Goal: Information Seeking & Learning: Learn about a topic

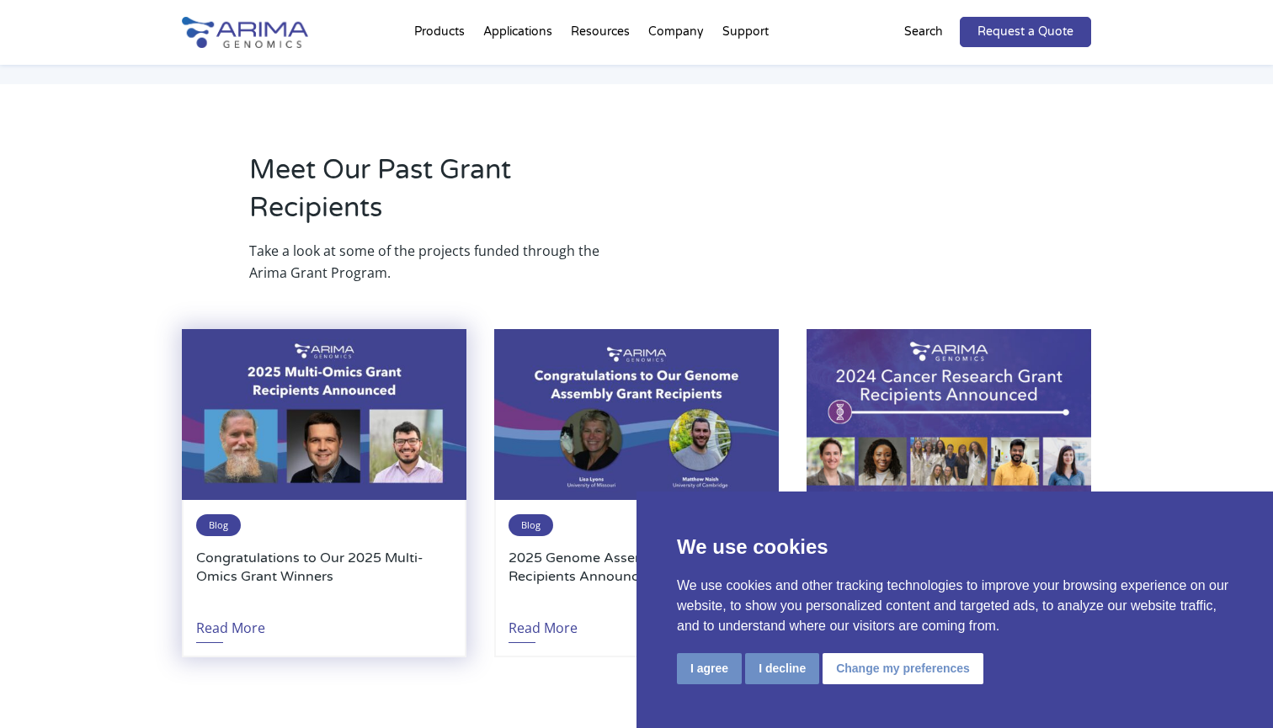
scroll to position [1817, 0]
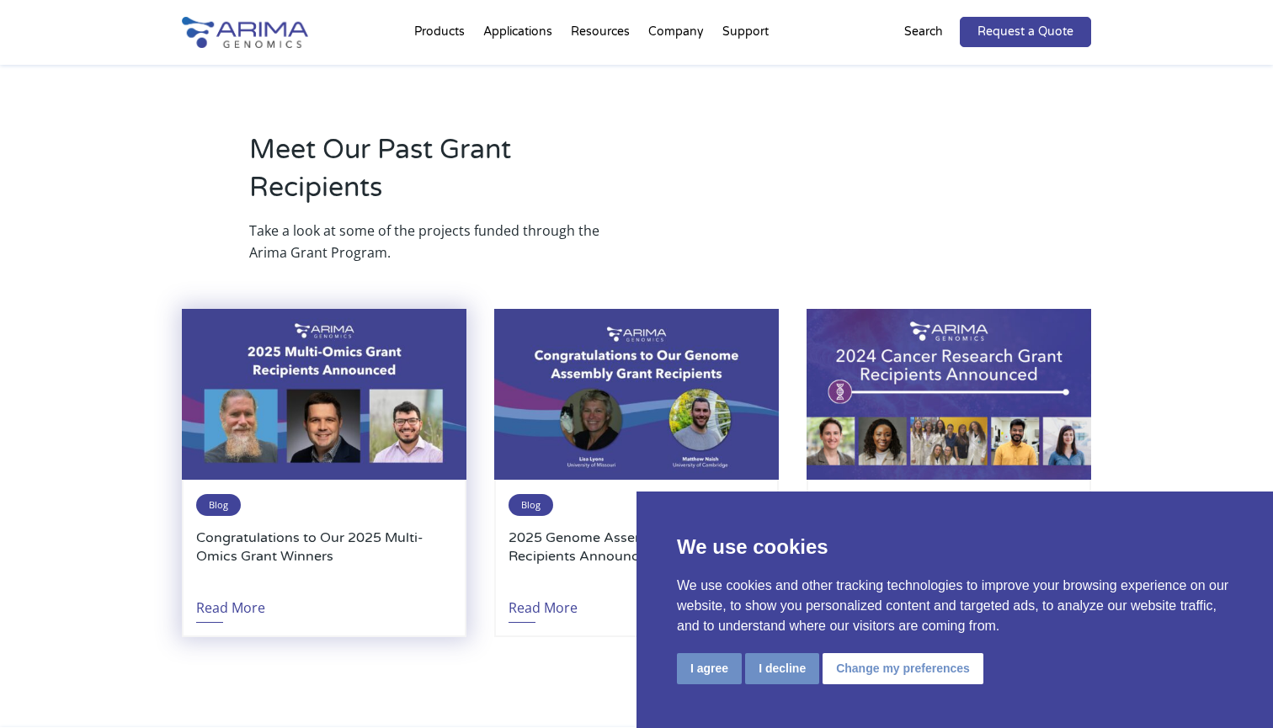
click at [434, 529] on h3 "Congratulations to Our 2025 Multi-Omics Grant Winners" at bounding box center [324, 557] width 256 height 56
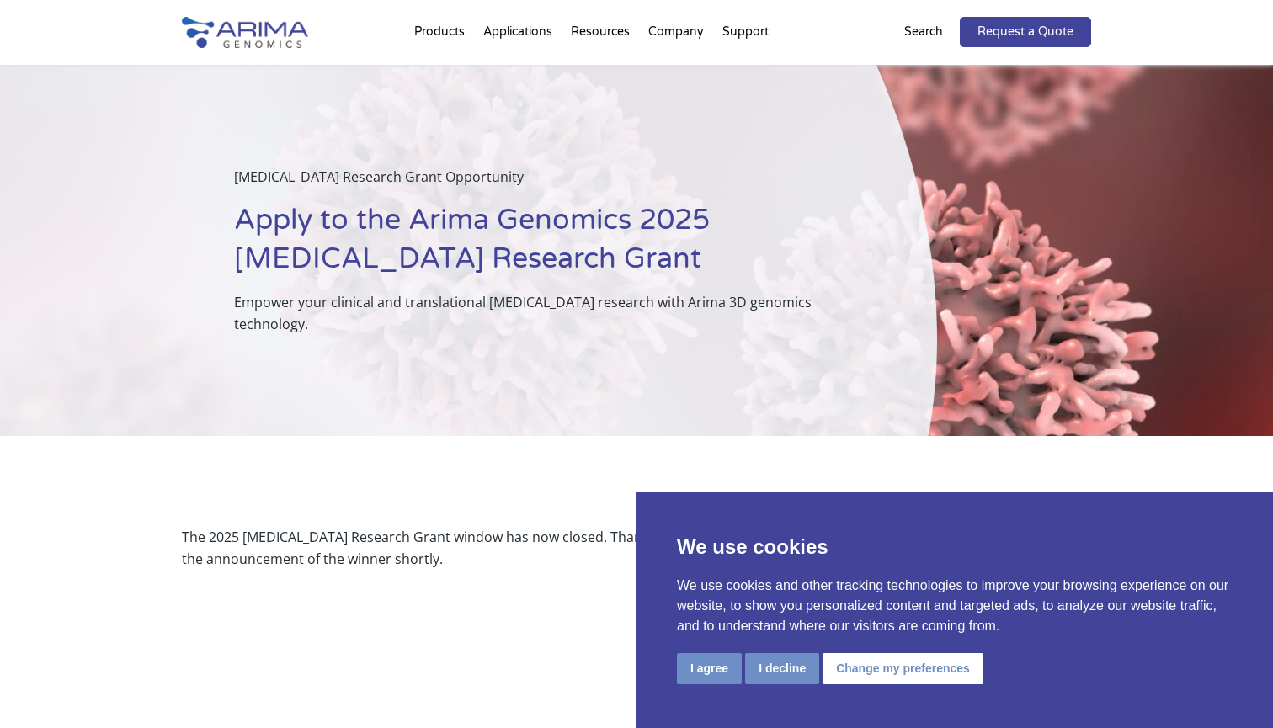
scroll to position [0, 0]
click at [559, 210] on h1 "Apply to the Arima Genomics 2025 [MEDICAL_DATA] Research Grant" at bounding box center [543, 246] width 619 height 90
click at [707, 674] on button "I agree" at bounding box center [709, 668] width 65 height 31
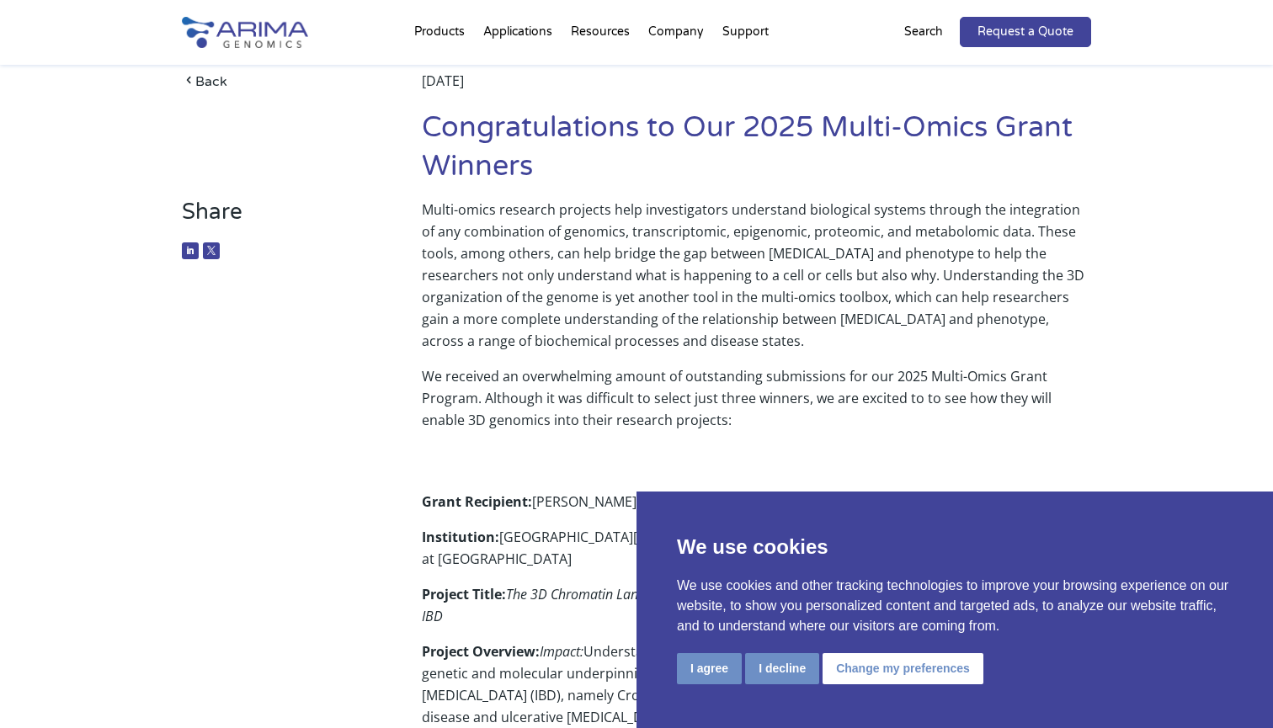
scroll to position [93, 0]
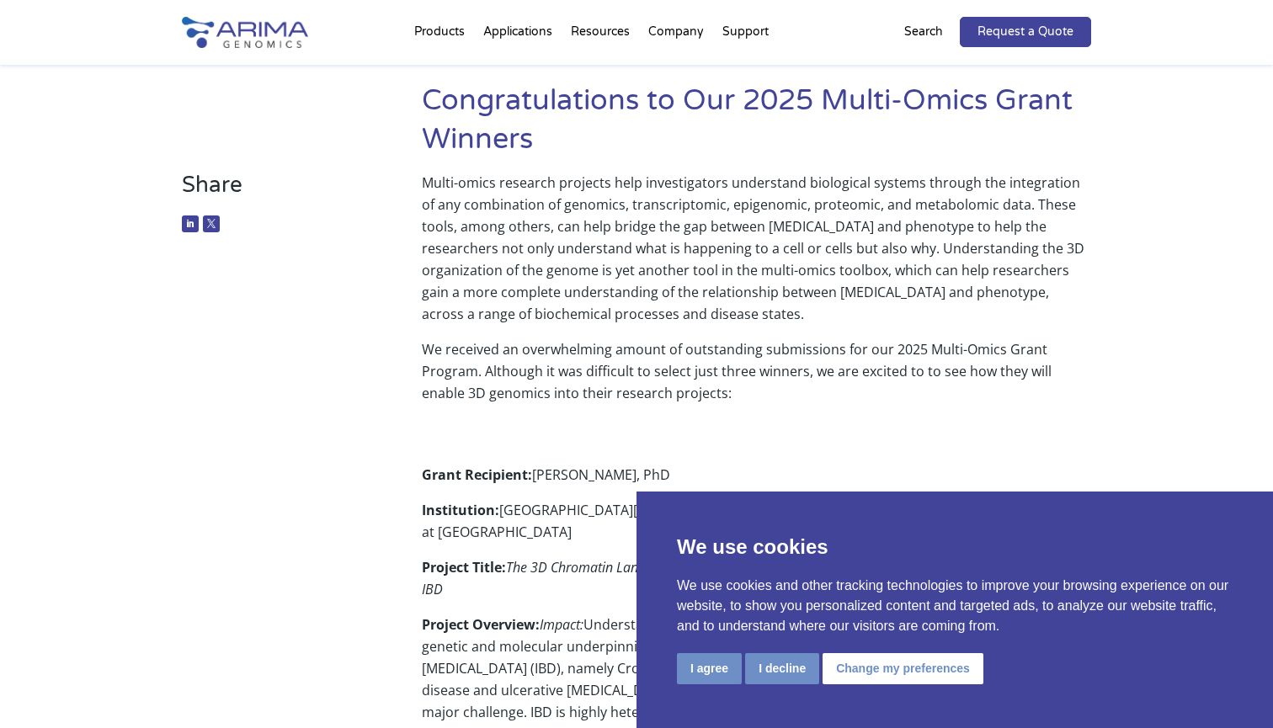
click at [714, 674] on button "I agree" at bounding box center [709, 668] width 65 height 31
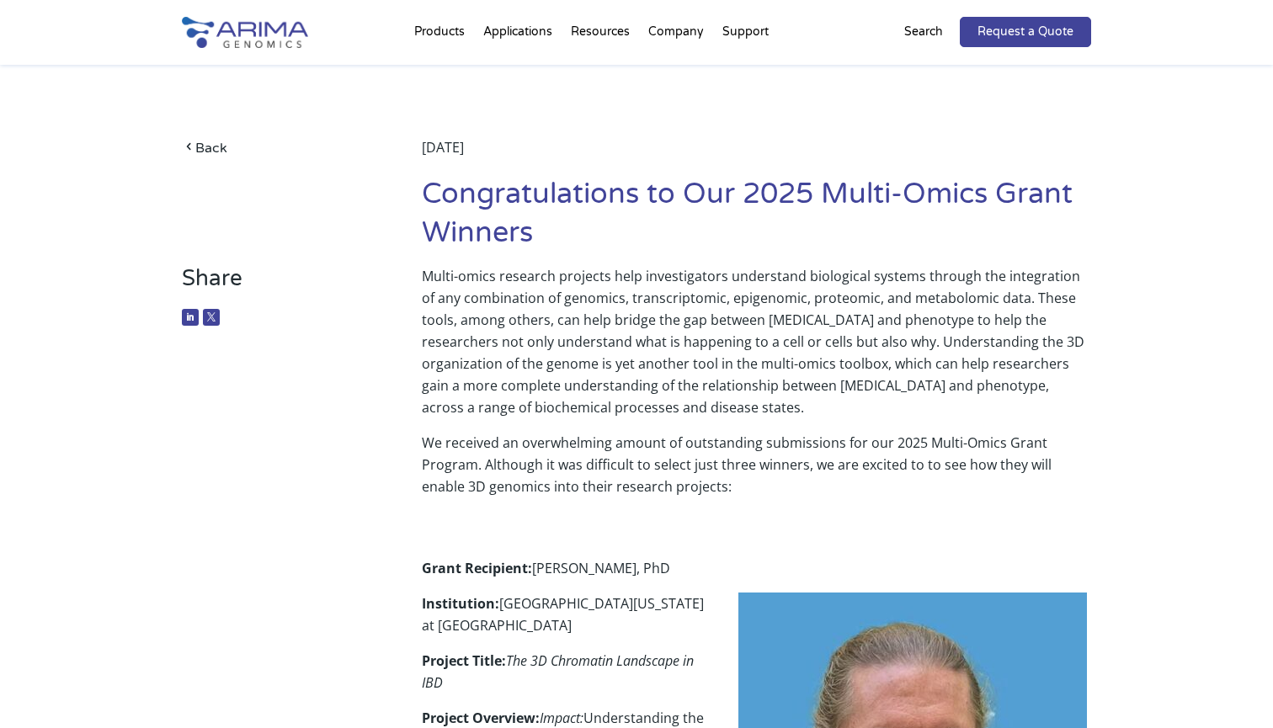
scroll to position [0, 0]
click at [547, 250] on h1 "Congratulations to Our 2025 Multi-Omics Grant Winners" at bounding box center [756, 220] width 669 height 90
click at [194, 146] on span at bounding box center [188, 148] width 13 height 14
